Goal: Information Seeking & Learning: Learn about a topic

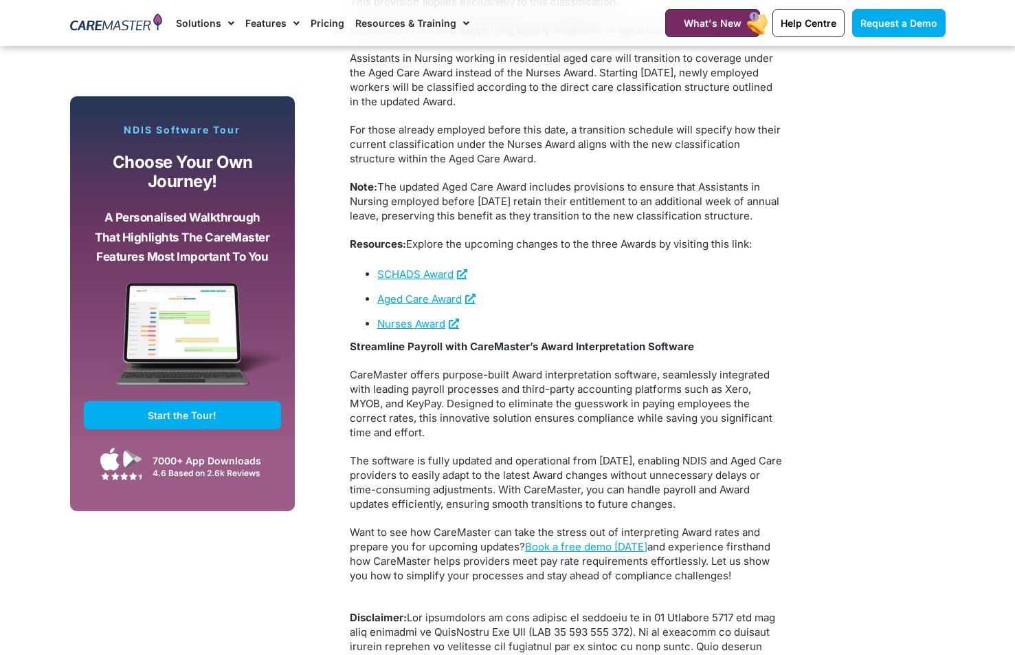
scroll to position [2418, 0]
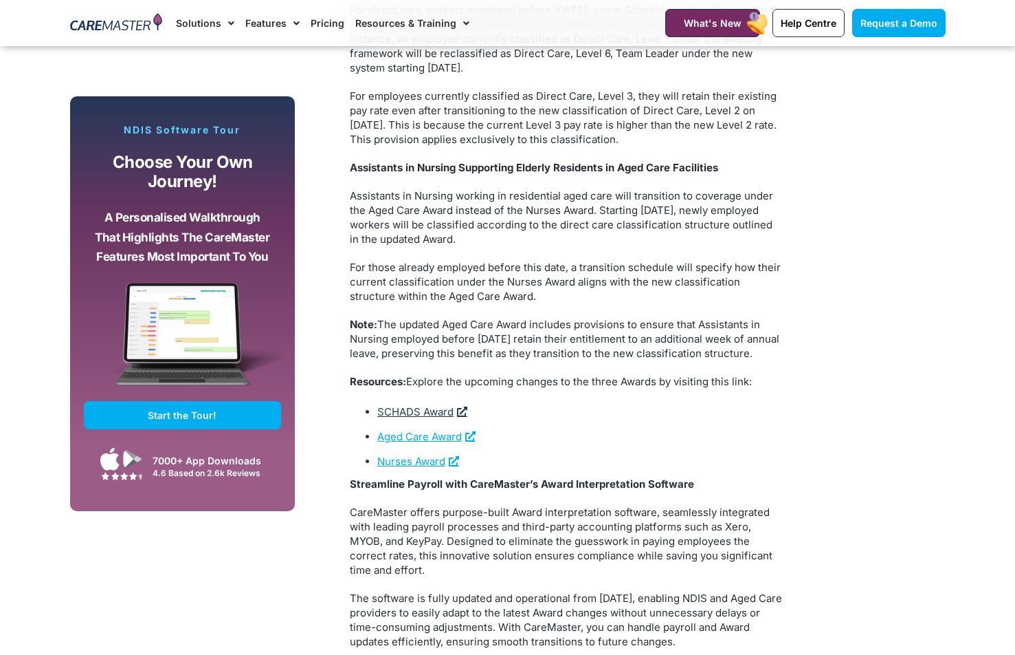
click at [432, 418] on link "SCHADS Award" at bounding box center [422, 411] width 90 height 13
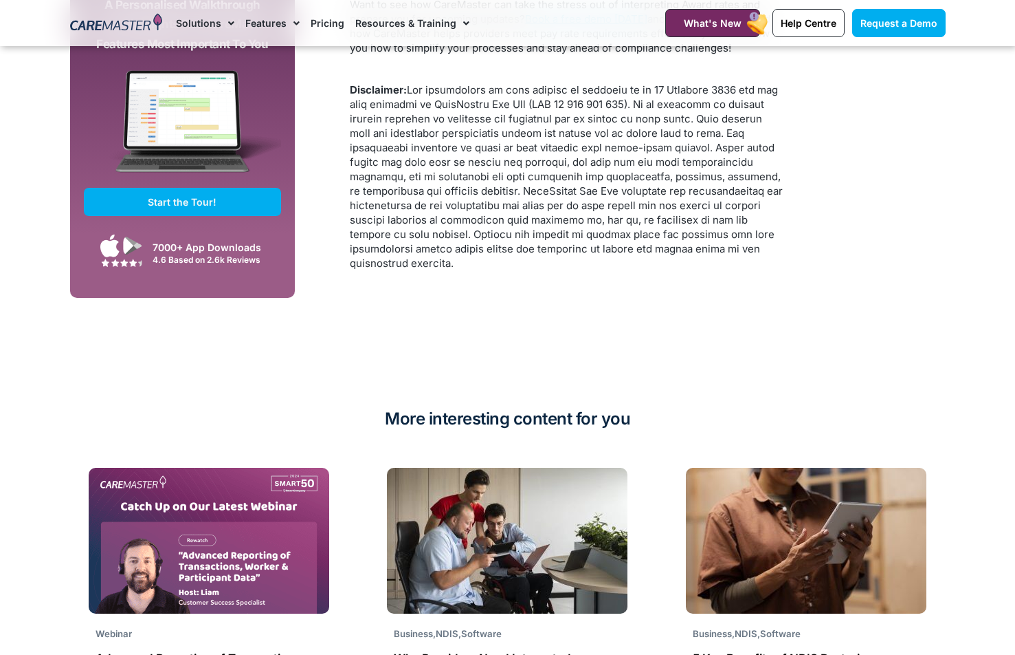
scroll to position [3106, 0]
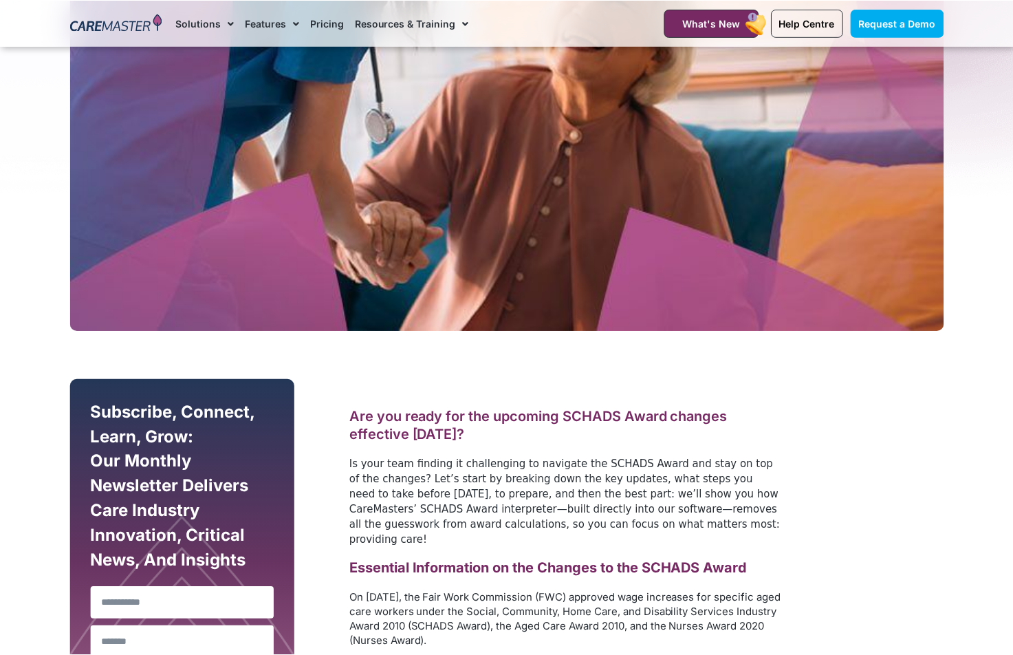
scroll to position [481, 0]
